Goal: Transaction & Acquisition: Purchase product/service

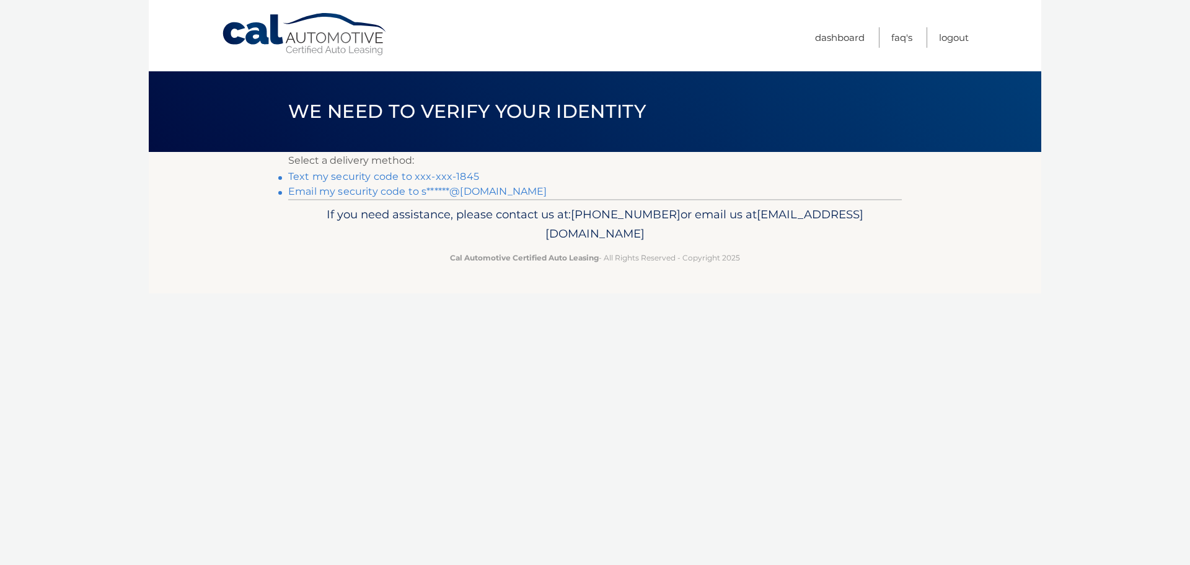
click at [451, 175] on link "Text my security code to xxx-xxx-1845" at bounding box center [383, 176] width 191 height 12
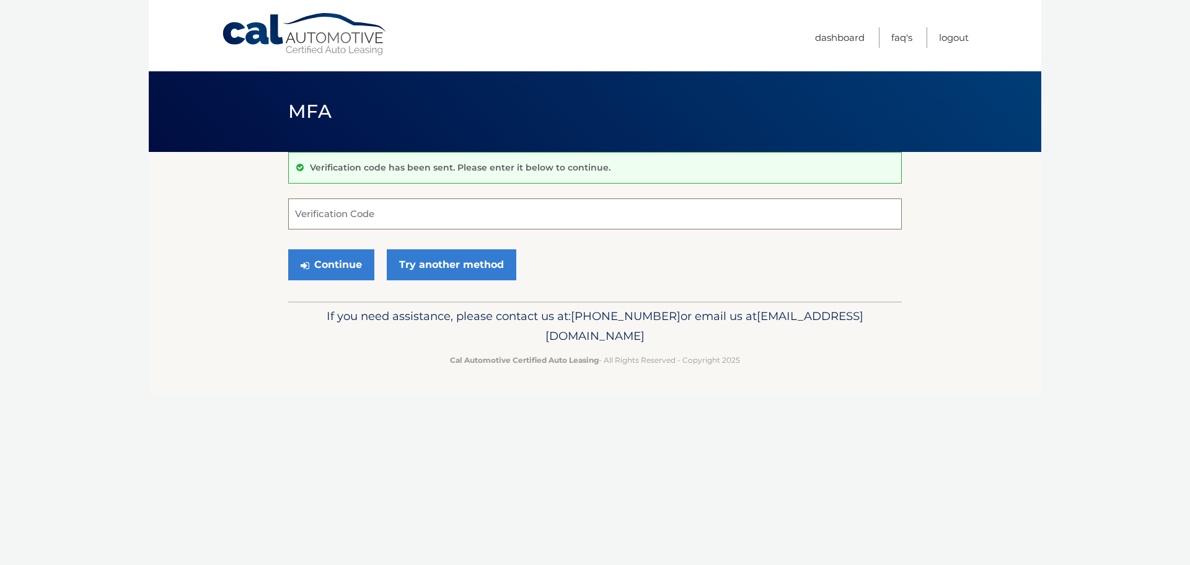
click at [395, 211] on input "Verification Code" at bounding box center [595, 213] width 614 height 31
type input "793090"
click at [332, 261] on button "Continue" at bounding box center [331, 264] width 86 height 31
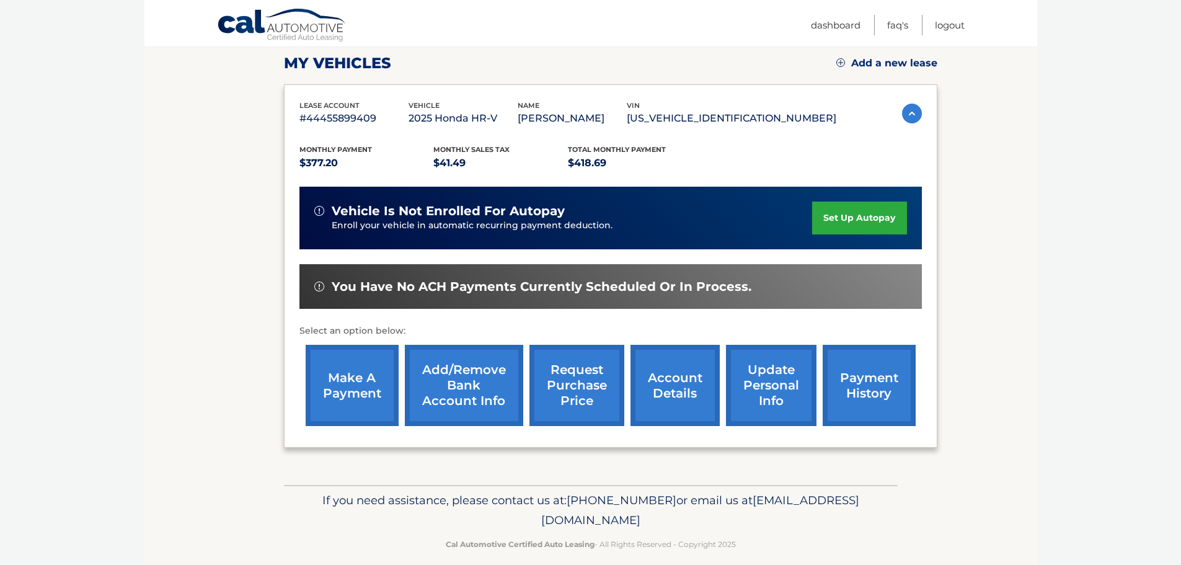
scroll to position [186, 0]
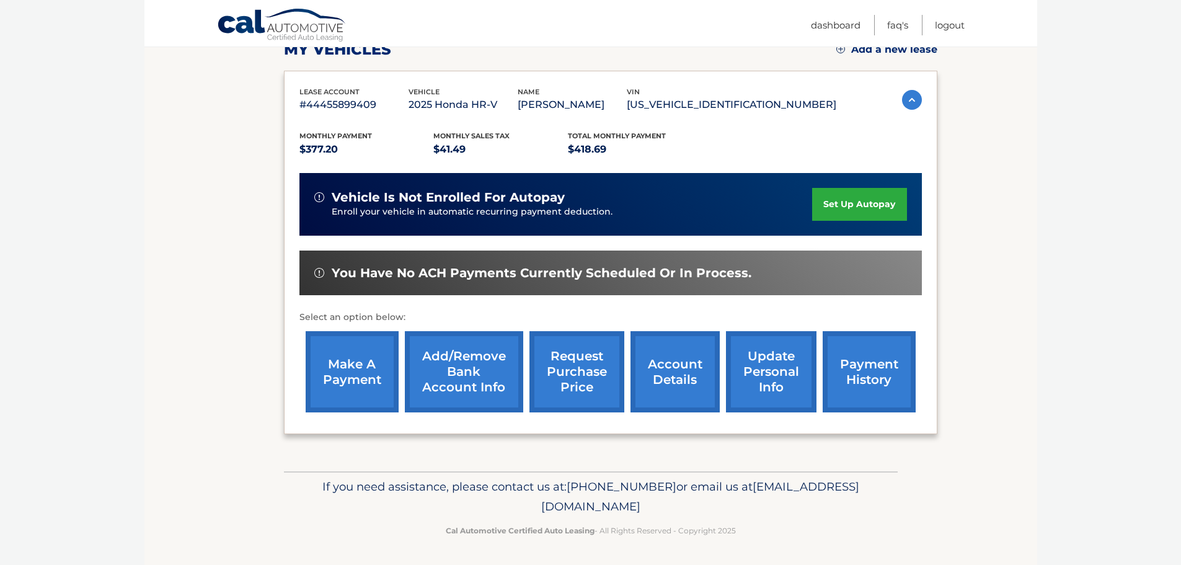
click at [350, 382] on link "make a payment" at bounding box center [352, 371] width 93 height 81
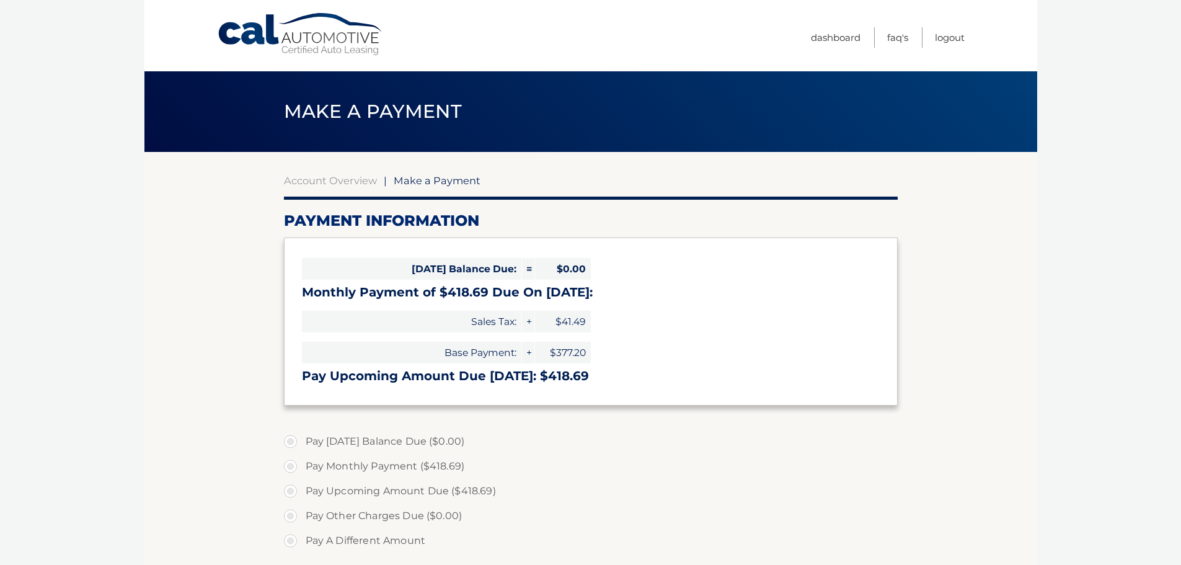
select select "YzY3N2FmYzMtYmFmMy00NzViLWIyNmUtMzAyNDIyOGE2NDhi"
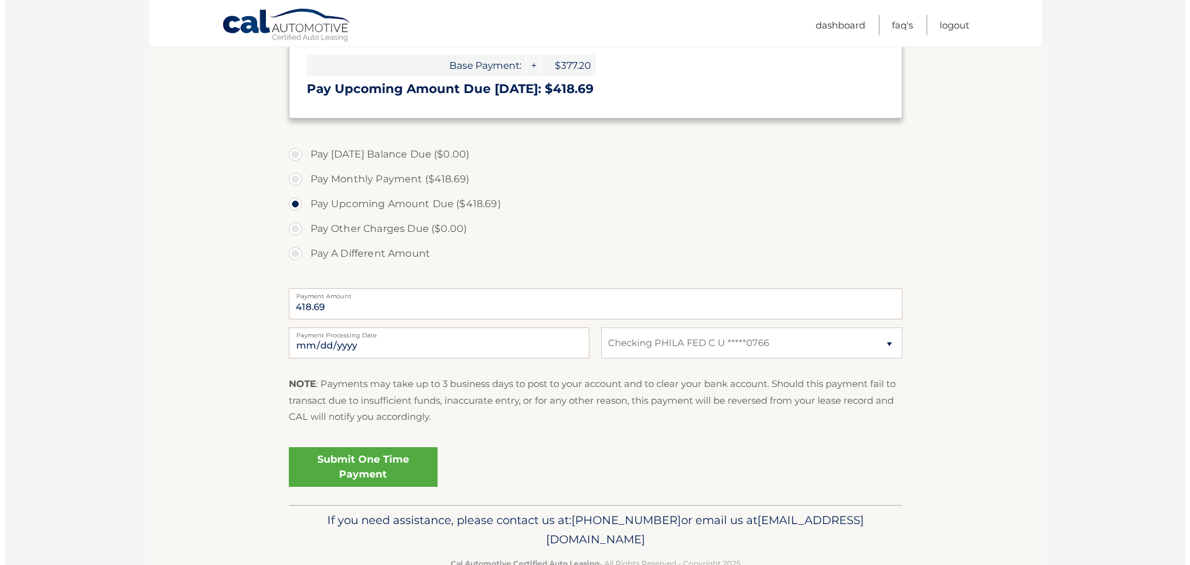
scroll to position [310, 0]
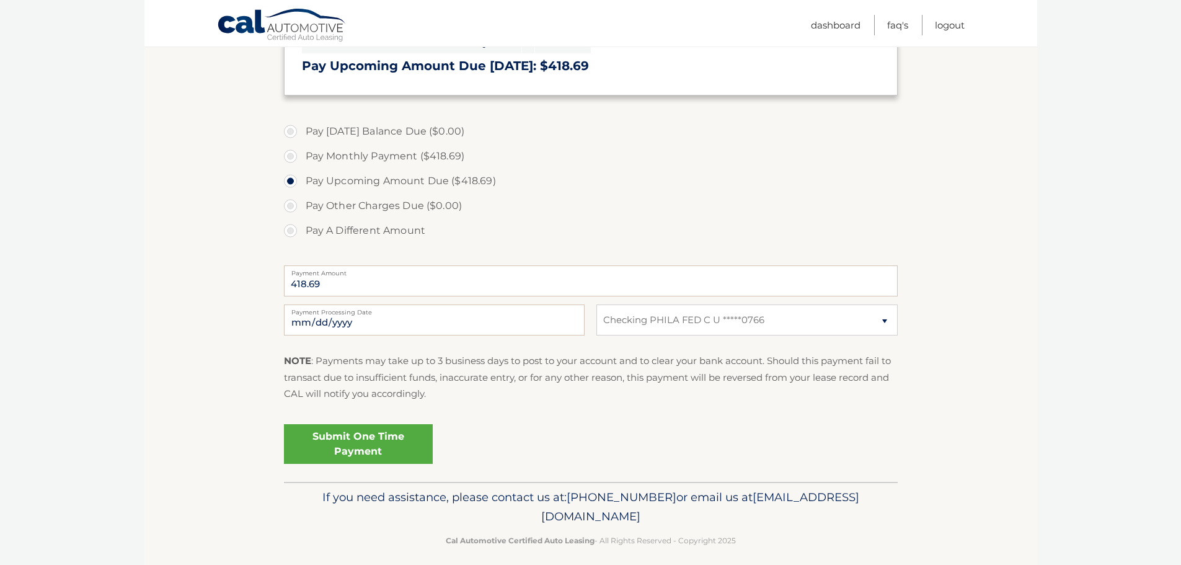
click at [365, 443] on link "Submit One Time Payment" at bounding box center [358, 444] width 149 height 40
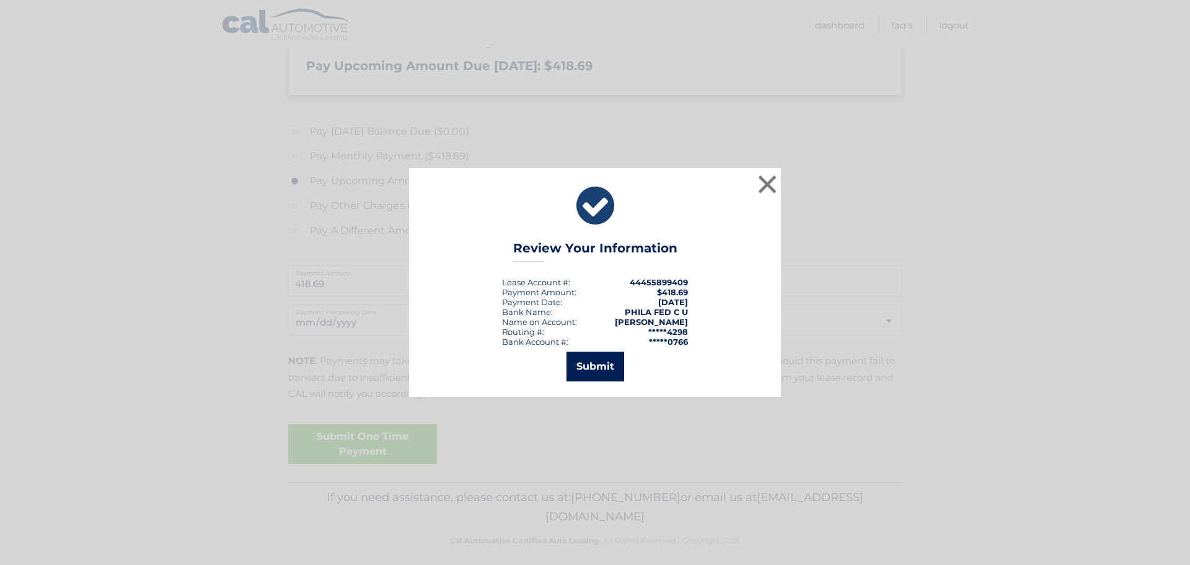
click at [589, 365] on button "Submit" at bounding box center [595, 366] width 58 height 30
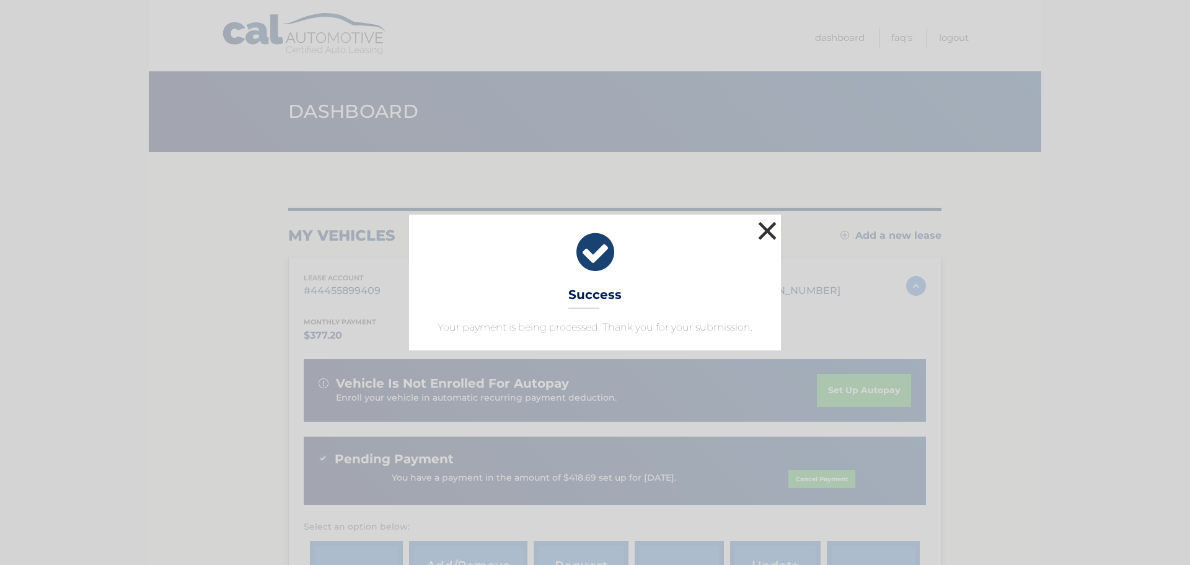
click at [769, 235] on button "×" at bounding box center [767, 230] width 25 height 25
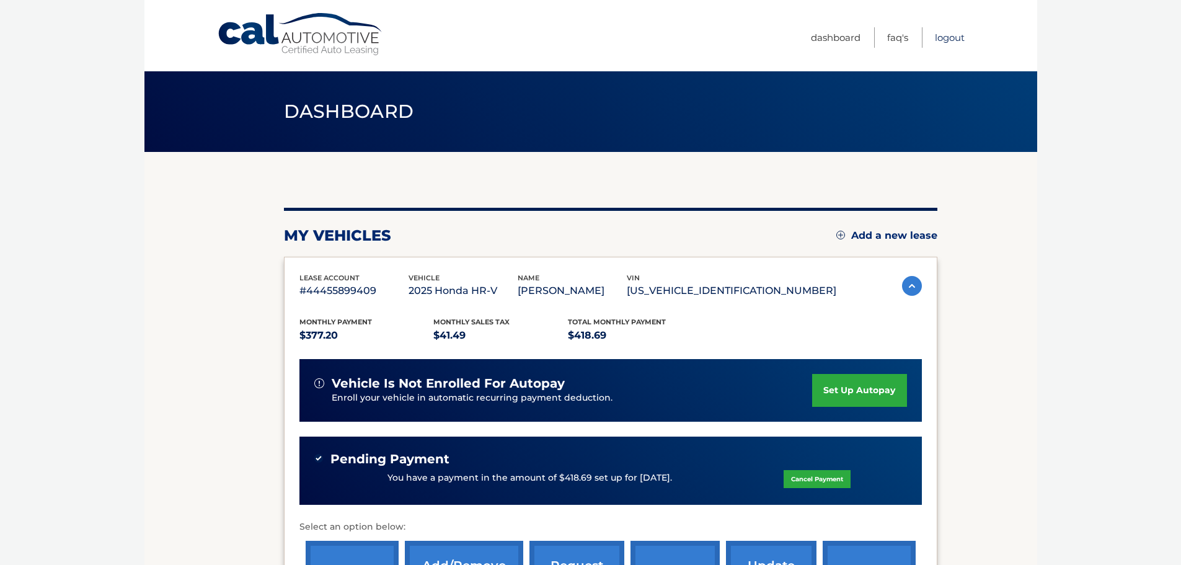
click at [946, 37] on link "Logout" at bounding box center [950, 37] width 30 height 20
